Goal: Transaction & Acquisition: Download file/media

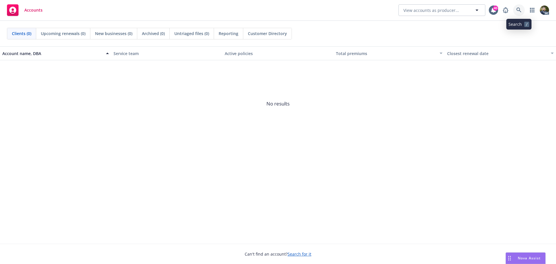
click at [519, 9] on icon at bounding box center [518, 10] width 5 height 5
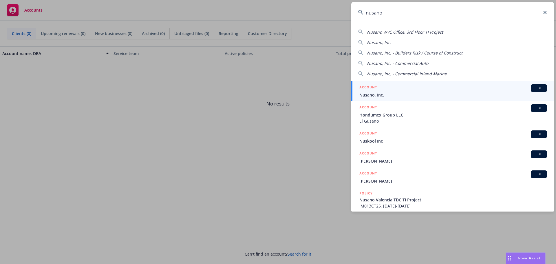
type input "nusano"
click at [436, 84] on link "ACCOUNT BI Nusano, Inc." at bounding box center [452, 91] width 203 height 20
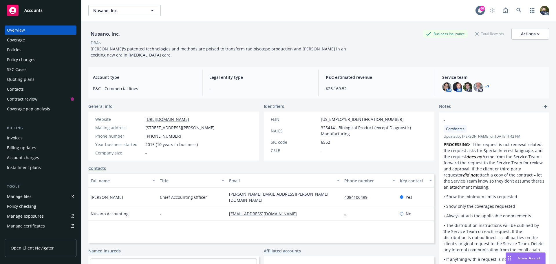
click at [23, 47] on div "Policies" at bounding box center [40, 49] width 67 height 9
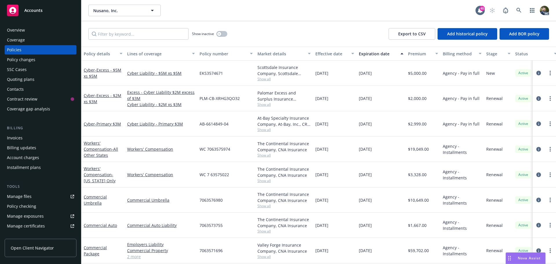
click at [100, 53] on div "Policy details" at bounding box center [100, 54] width 32 height 6
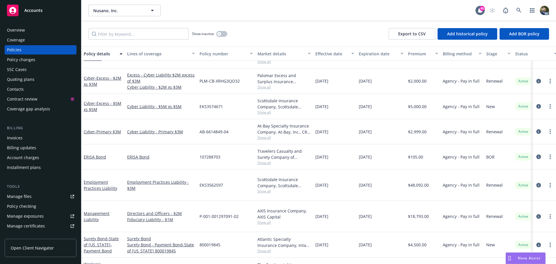
scroll to position [116, 0]
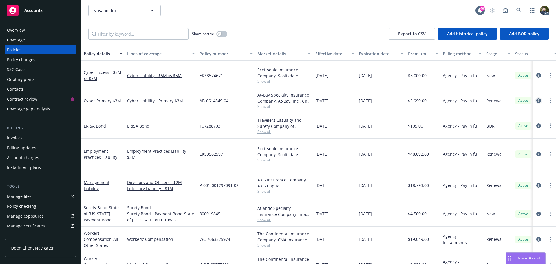
click at [536, 98] on icon "circleInformation" at bounding box center [538, 100] width 5 height 5
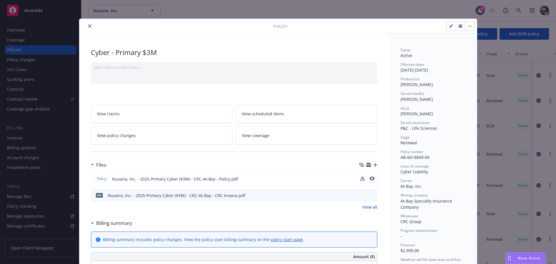
click at [363, 176] on div at bounding box center [367, 179] width 14 height 6
click at [360, 178] on icon "download file" at bounding box center [362, 178] width 5 height 5
click at [88, 26] on icon "close" at bounding box center [89, 25] width 3 height 3
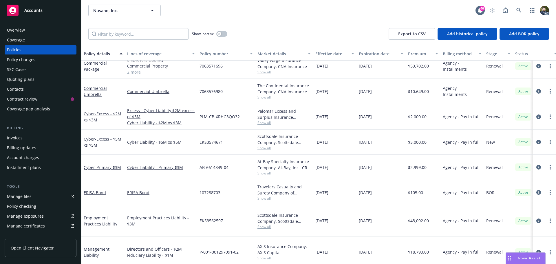
scroll to position [29, 0]
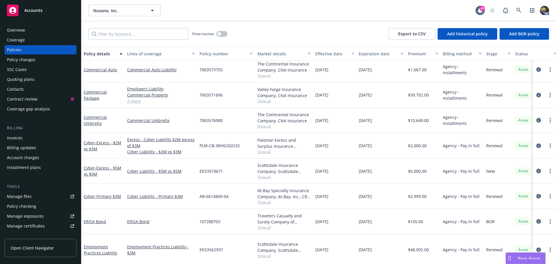
click at [132, 100] on link "2 more" at bounding box center [161, 101] width 68 height 6
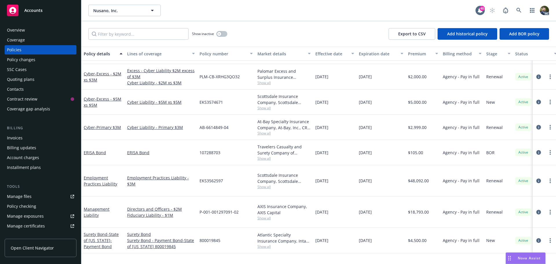
scroll to position [0, 0]
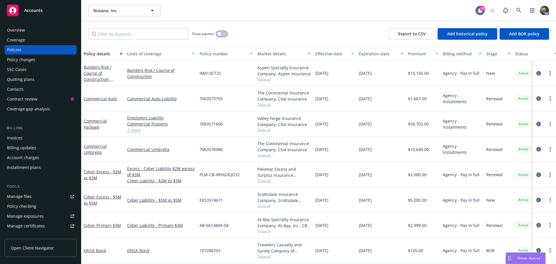
click at [223, 33] on button "button" at bounding box center [221, 34] width 11 height 6
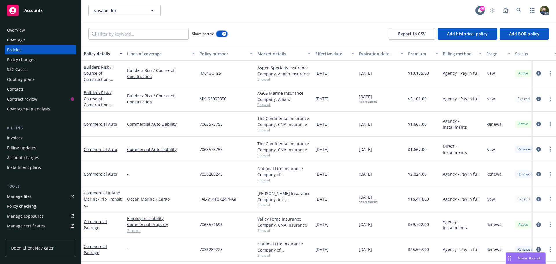
scroll to position [29, 0]
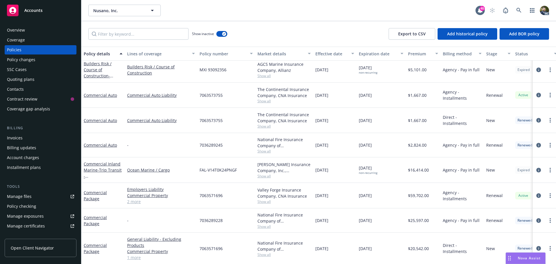
click at [103, 56] on div "Policy details" at bounding box center [100, 54] width 32 height 6
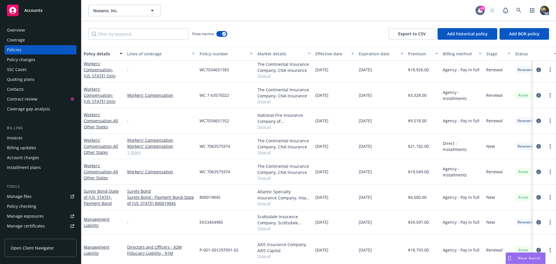
click at [104, 52] on div "Policy details" at bounding box center [100, 54] width 32 height 6
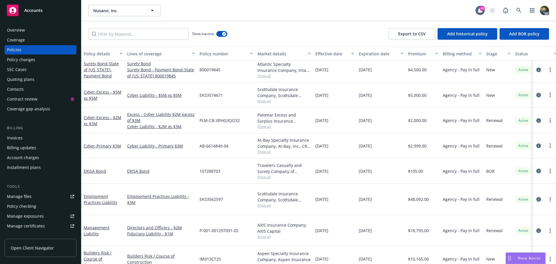
scroll to position [0, 0]
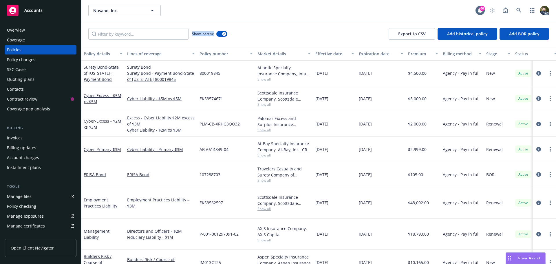
drag, startPoint x: 215, startPoint y: 34, endPoint x: 191, endPoint y: 34, distance: 23.5
click at [192, 35] on div "Show inactive" at bounding box center [157, 34] width 139 height 12
click at [189, 17] on div "Nusano, Inc. Nusano, Inc. 40 AC" at bounding box center [318, 10] width 475 height 21
drag, startPoint x: 213, startPoint y: 34, endPoint x: 191, endPoint y: 32, distance: 22.1
click at [192, 32] on span "Show inactive" at bounding box center [203, 33] width 22 height 5
